Goal: Transaction & Acquisition: Book appointment/travel/reservation

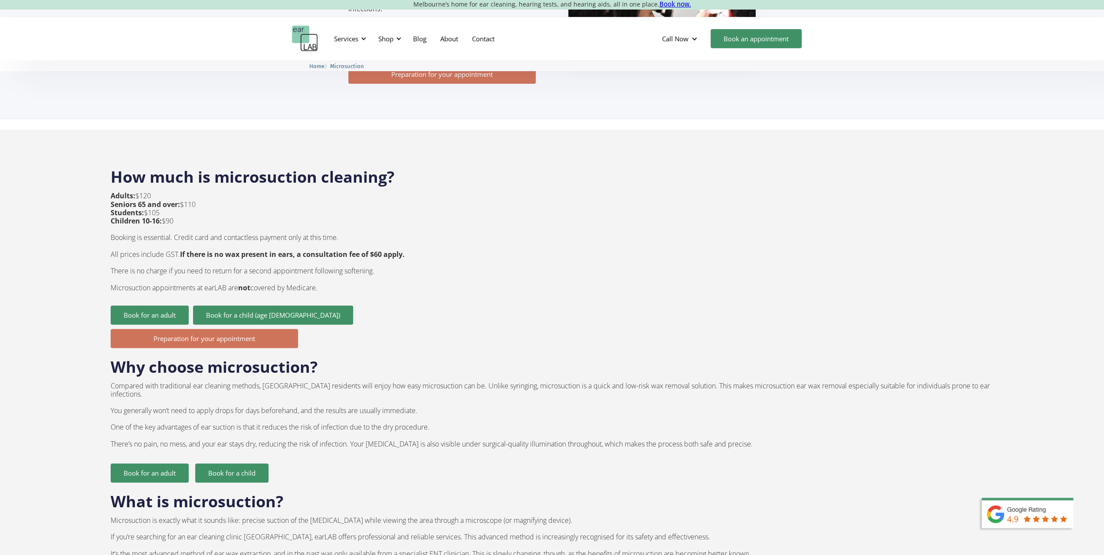
scroll to position [260, 0]
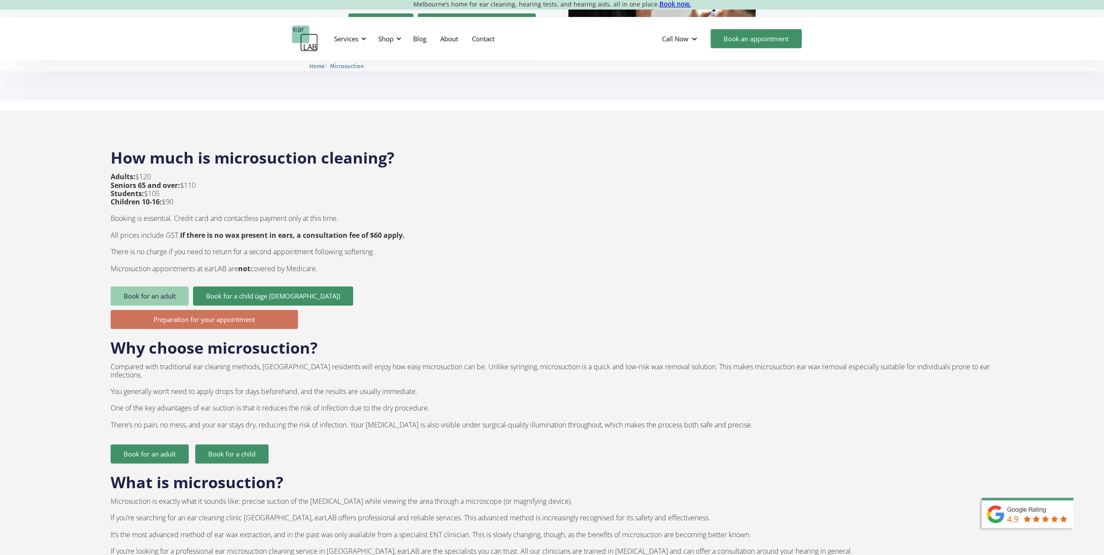
click at [160, 286] on link "Book for an adult" at bounding box center [150, 295] width 78 height 19
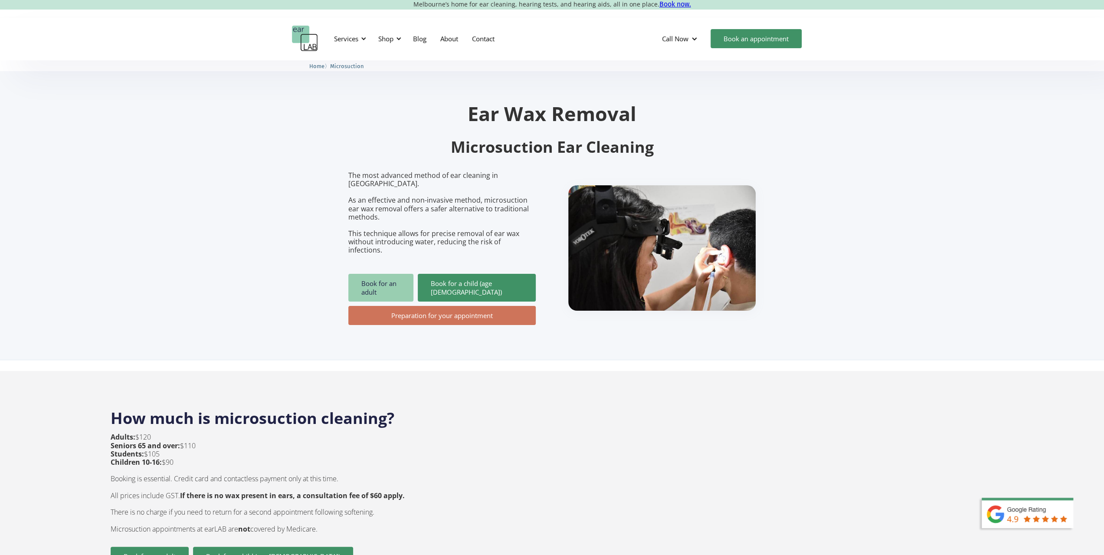
click at [369, 274] on link "Book for an adult" at bounding box center [380, 288] width 65 height 28
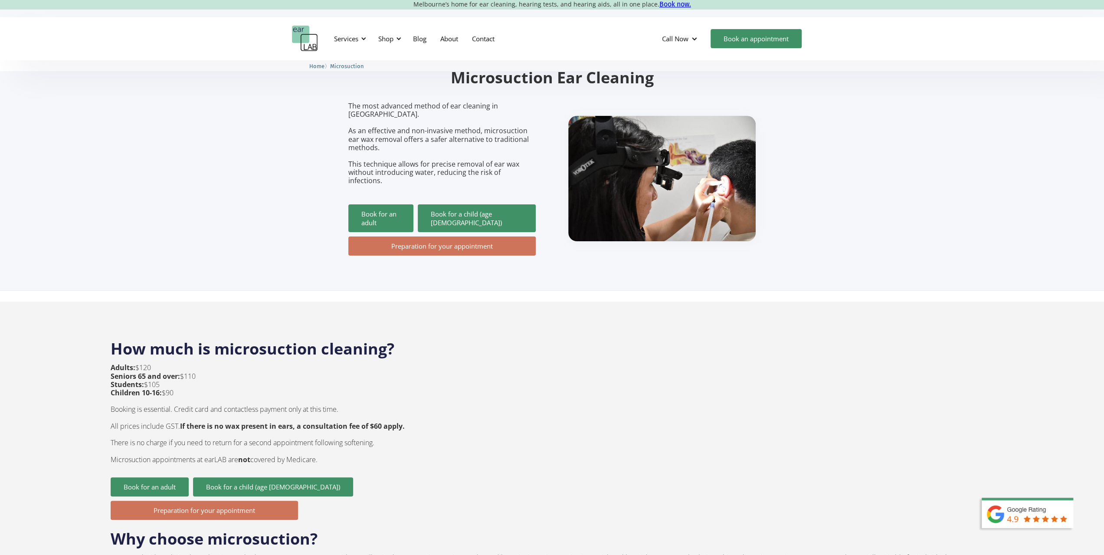
scroll to position [87, 0]
